Goal: Task Accomplishment & Management: Use online tool/utility

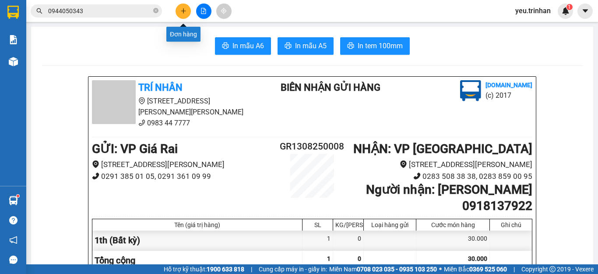
click at [183, 14] on icon "plus" at bounding box center [183, 11] width 6 height 6
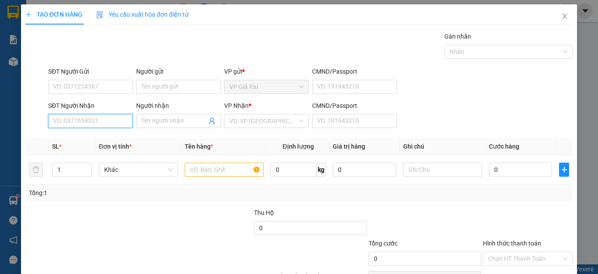
click at [115, 126] on input "SĐT Người Nhận" at bounding box center [90, 121] width 84 height 14
type input "0977405826"
click at [84, 136] on div "0977405826 - tứ" at bounding box center [89, 139] width 73 height 10
type input "tứ"
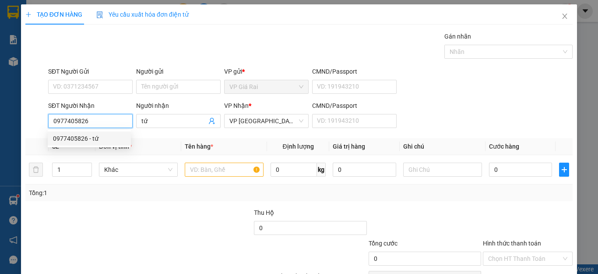
type input "20.000"
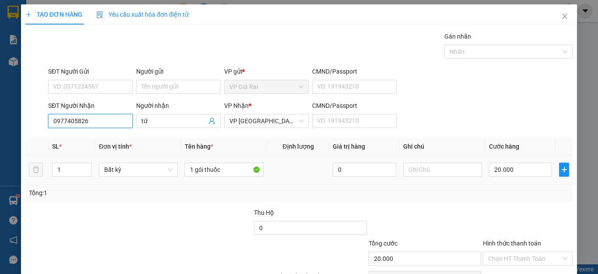
scroll to position [50, 0]
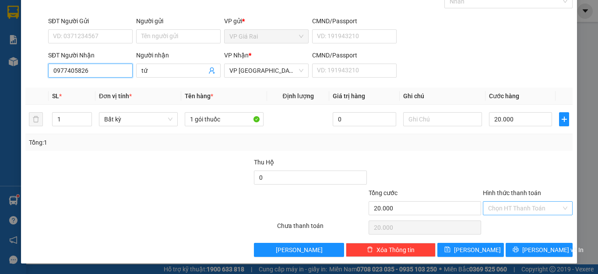
type input "0977405826"
drag, startPoint x: 507, startPoint y: 209, endPoint x: 507, endPoint y: 216, distance: 6.6
click at [507, 213] on input "Hình thức thanh toán" at bounding box center [524, 207] width 73 height 13
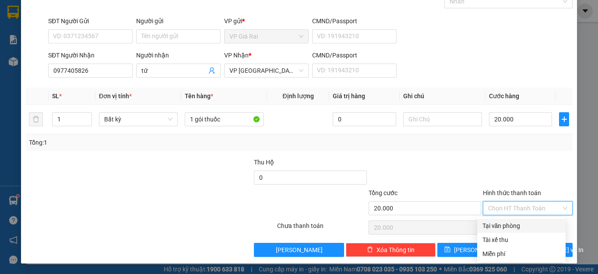
drag, startPoint x: 505, startPoint y: 224, endPoint x: 508, endPoint y: 232, distance: 9.3
click at [505, 224] on div "Tại văn phòng" at bounding box center [521, 226] width 78 height 10
type input "0"
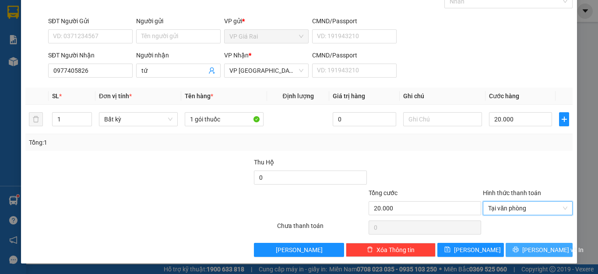
click at [528, 251] on span "[PERSON_NAME] và In" at bounding box center [552, 250] width 61 height 10
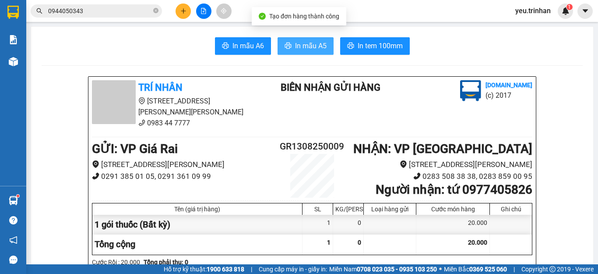
click at [311, 40] on span "In mẫu A5" at bounding box center [311, 45] width 32 height 11
click at [187, 7] on button at bounding box center [183, 11] width 15 height 15
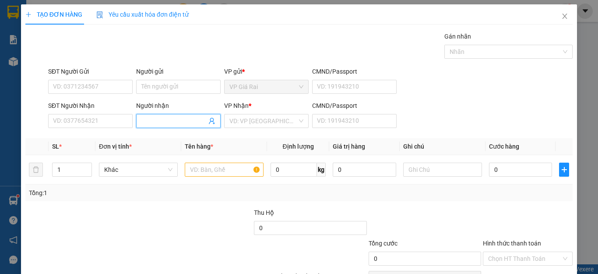
click at [176, 120] on input "Người nhận" at bounding box center [173, 121] width 65 height 10
type input "vũ"
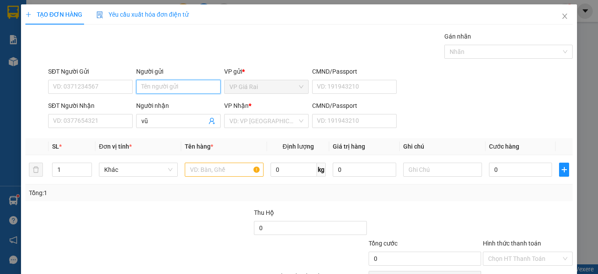
click at [148, 90] on input "Người gửi" at bounding box center [178, 87] width 84 height 14
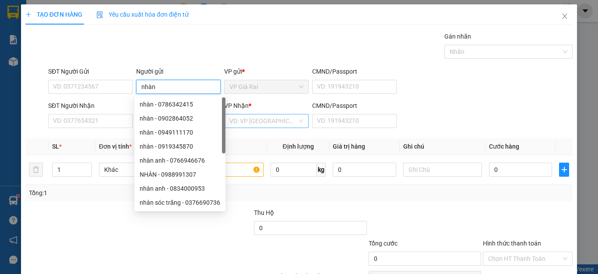
type input "nhàn"
click at [264, 115] on input "search" at bounding box center [263, 120] width 68 height 13
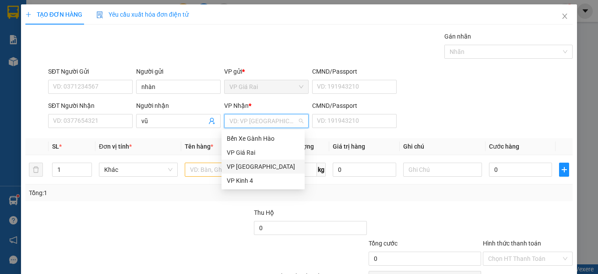
click at [240, 165] on div "VP [GEOGRAPHIC_DATA]" at bounding box center [263, 167] width 73 height 10
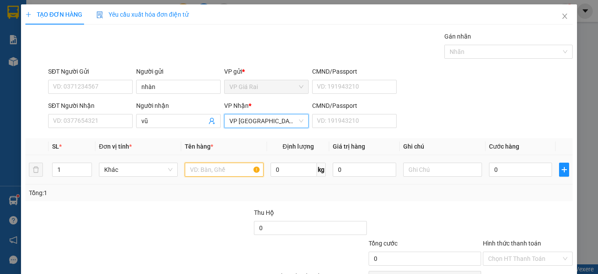
click at [198, 168] on input "text" at bounding box center [224, 169] width 79 height 14
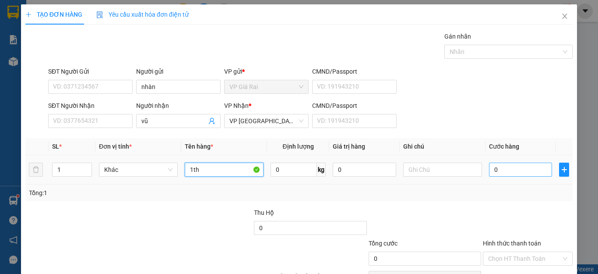
type input "1th"
click at [523, 167] on input "0" at bounding box center [520, 169] width 63 height 14
type input "3"
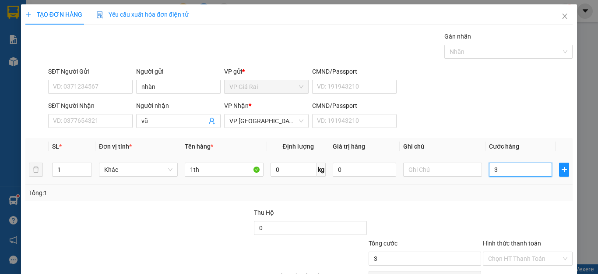
type input "30"
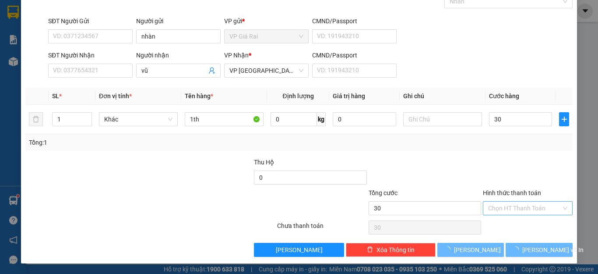
type input "30.000"
click at [518, 208] on input "Hình thức thanh toán" at bounding box center [524, 207] width 73 height 13
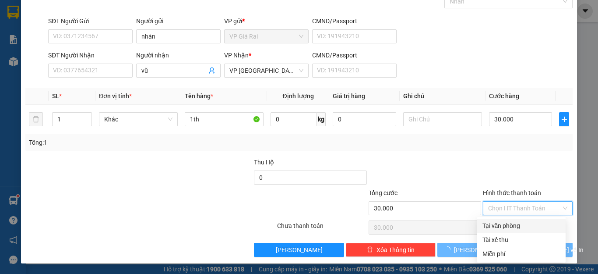
click at [502, 226] on div "Tại văn phòng" at bounding box center [521, 226] width 78 height 10
type input "0"
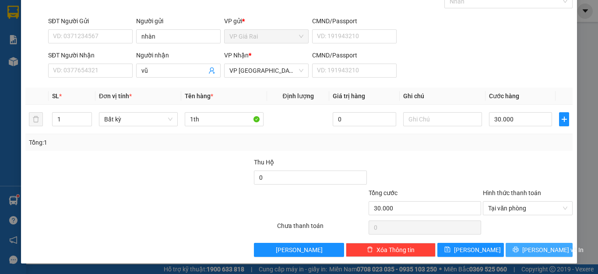
click at [523, 244] on button "[PERSON_NAME] và In" at bounding box center [539, 250] width 67 height 14
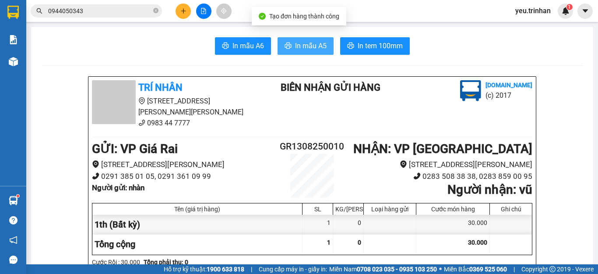
click at [300, 49] on span "In mẫu A5" at bounding box center [311, 45] width 32 height 11
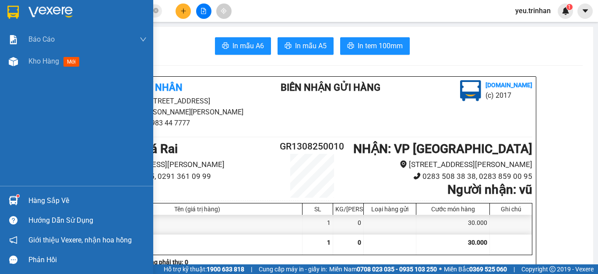
click at [11, 10] on img at bounding box center [12, 12] width 11 height 13
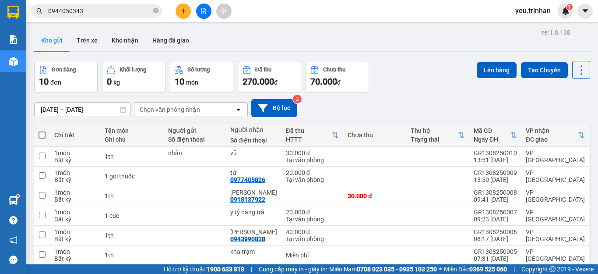
click at [42, 131] on span at bounding box center [42, 134] width 7 height 7
click at [42, 130] on input "checkbox" at bounding box center [42, 130] width 0 height 0
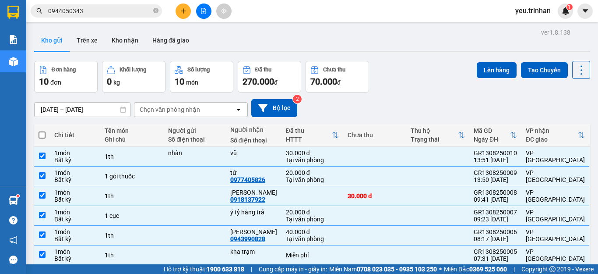
checkbox input "true"
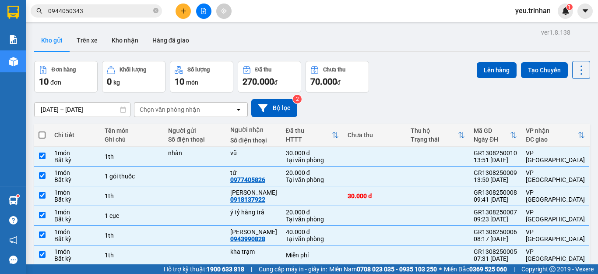
checkbox input "true"
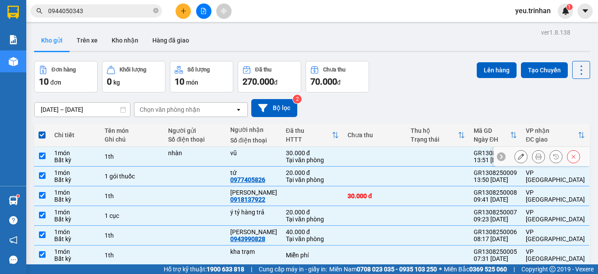
drag, startPoint x: 40, startPoint y: 153, endPoint x: 42, endPoint y: 166, distance: 13.6
click at [40, 154] on input "checkbox" at bounding box center [42, 155] width 7 height 7
checkbox input "false"
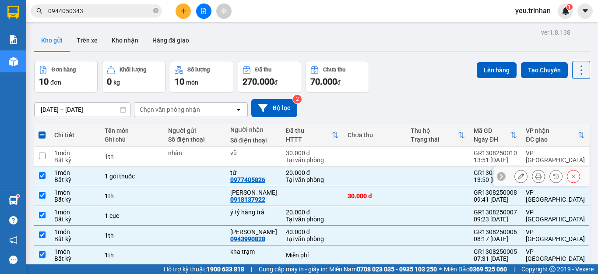
click at [42, 170] on td at bounding box center [42, 176] width 16 height 20
checkbox input "false"
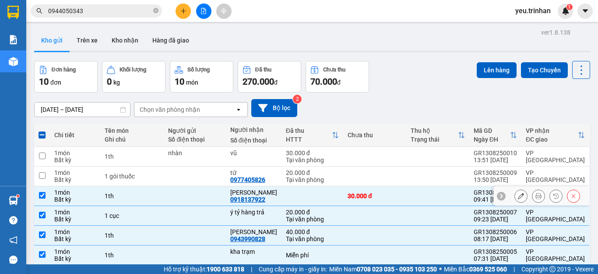
click at [43, 192] on input "checkbox" at bounding box center [42, 195] width 7 height 7
checkbox input "false"
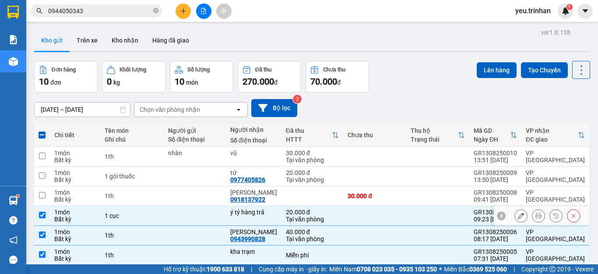
click at [42, 211] on input "checkbox" at bounding box center [42, 214] width 7 height 7
checkbox input "false"
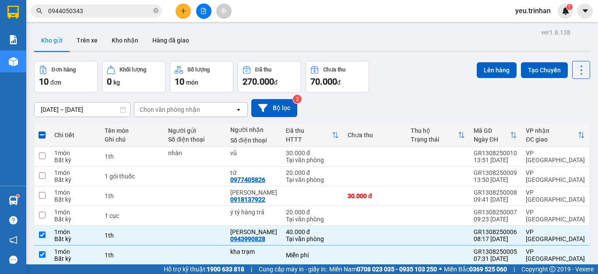
click at [485, 73] on button "Lên hàng" at bounding box center [497, 70] width 40 height 16
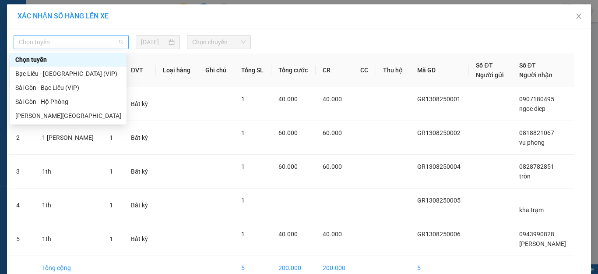
click at [76, 46] on span "Chọn tuyến" at bounding box center [71, 41] width 105 height 13
click at [60, 68] on div "Bạc Liêu - [GEOGRAPHIC_DATA] (VIP)" at bounding box center [68, 74] width 116 height 14
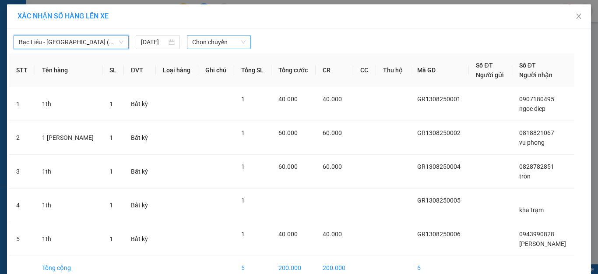
drag, startPoint x: 219, startPoint y: 32, endPoint x: 219, endPoint y: 39, distance: 7.4
click at [219, 32] on div "Bạc Liêu - [GEOGRAPHIC_DATA] (VIP) Bạc Liêu - [GEOGRAPHIC_DATA] (VIP) [DATE] [P…" at bounding box center [299, 40] width 580 height 18
click at [215, 44] on span "Chọn chuyến" at bounding box center [219, 41] width 54 height 13
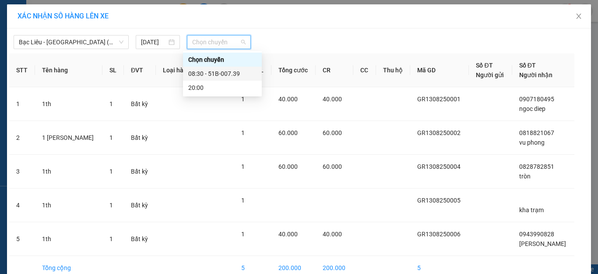
click at [201, 74] on div "08:30 - 51B-007.39" at bounding box center [222, 74] width 68 height 10
